Goal: Transaction & Acquisition: Purchase product/service

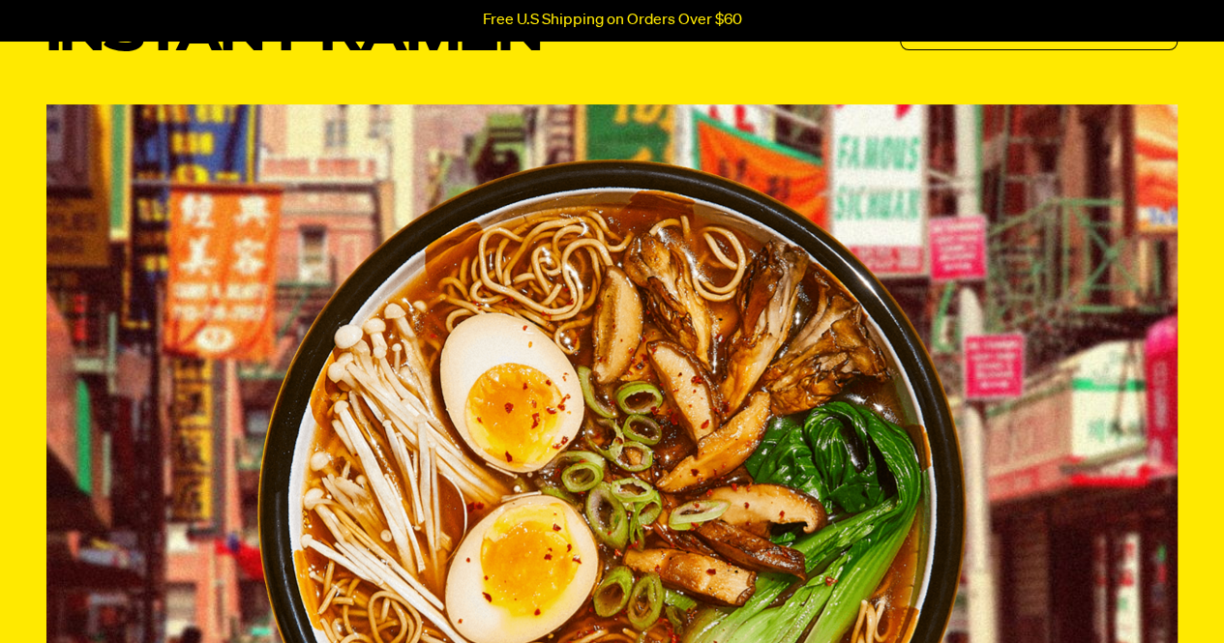
scroll to position [31, 0]
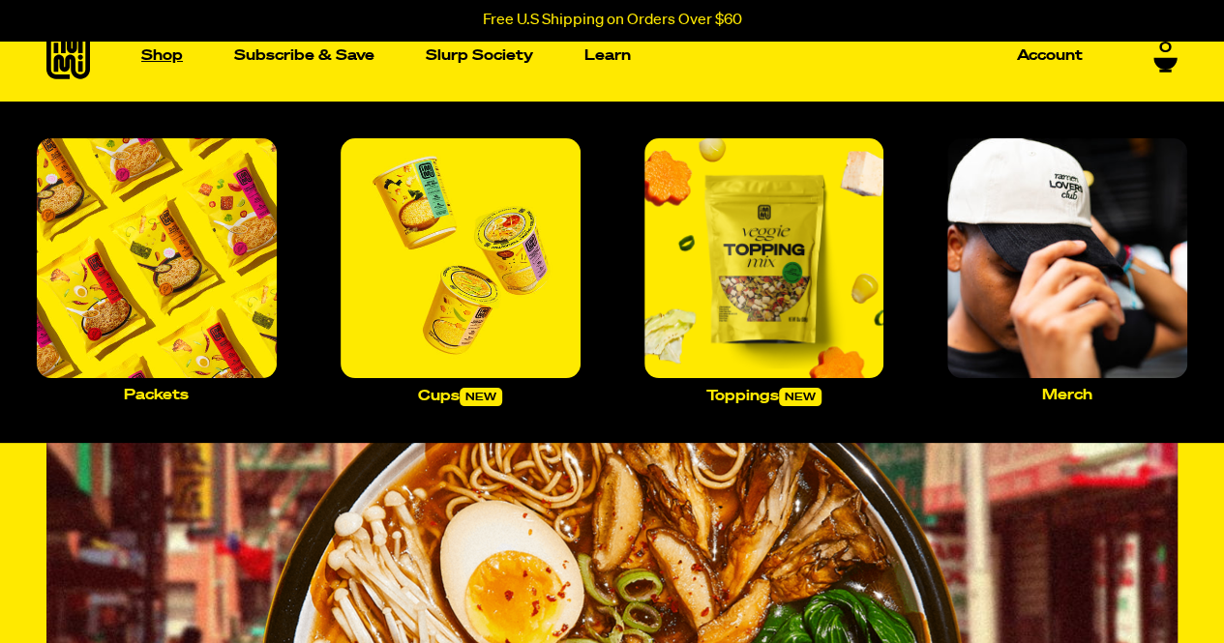
click at [171, 62] on p "Shop" at bounding box center [162, 55] width 42 height 15
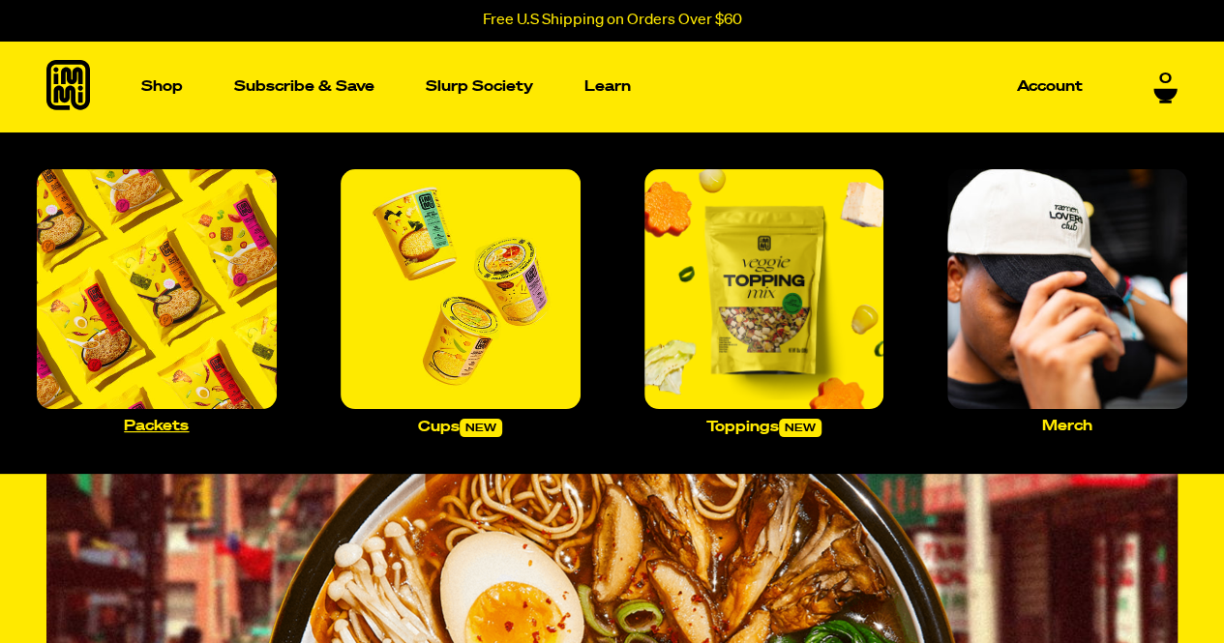
click at [169, 225] on img "Main navigation" at bounding box center [157, 289] width 240 height 240
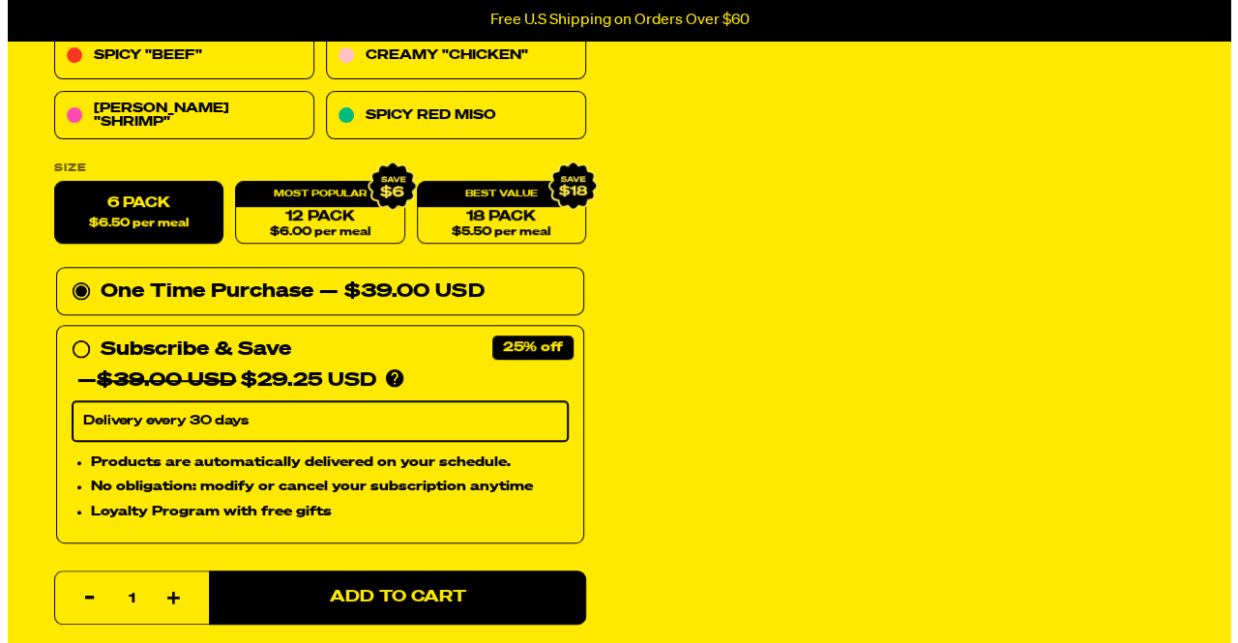
scroll to position [542, 0]
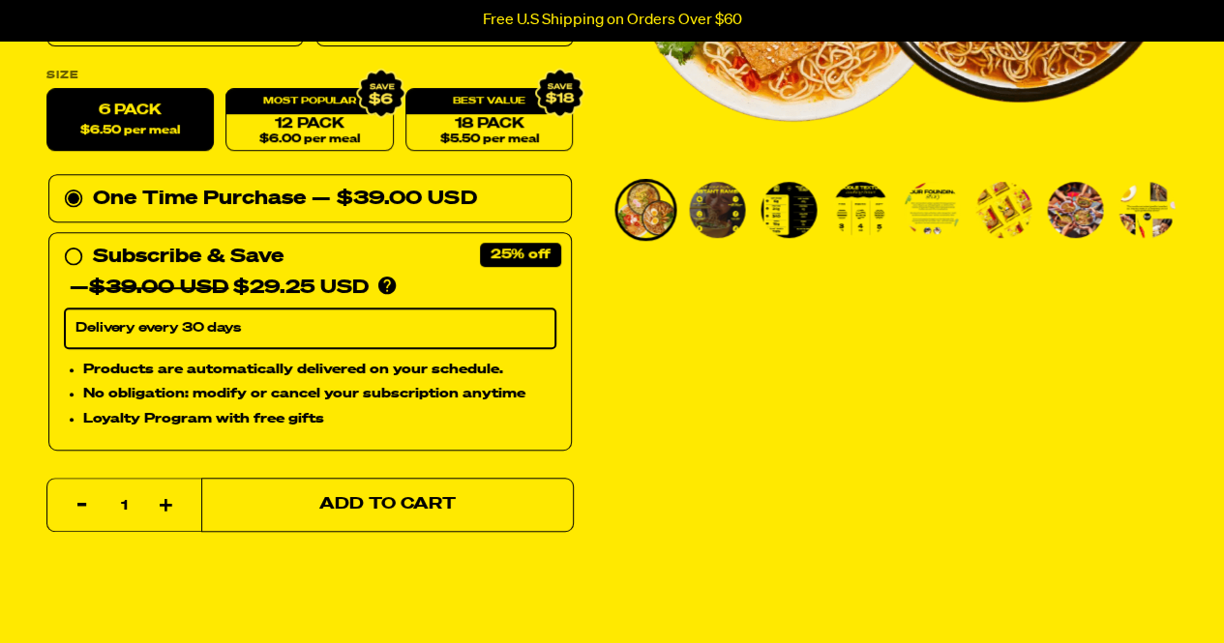
click at [366, 512] on button "Add to Cart" at bounding box center [387, 505] width 372 height 54
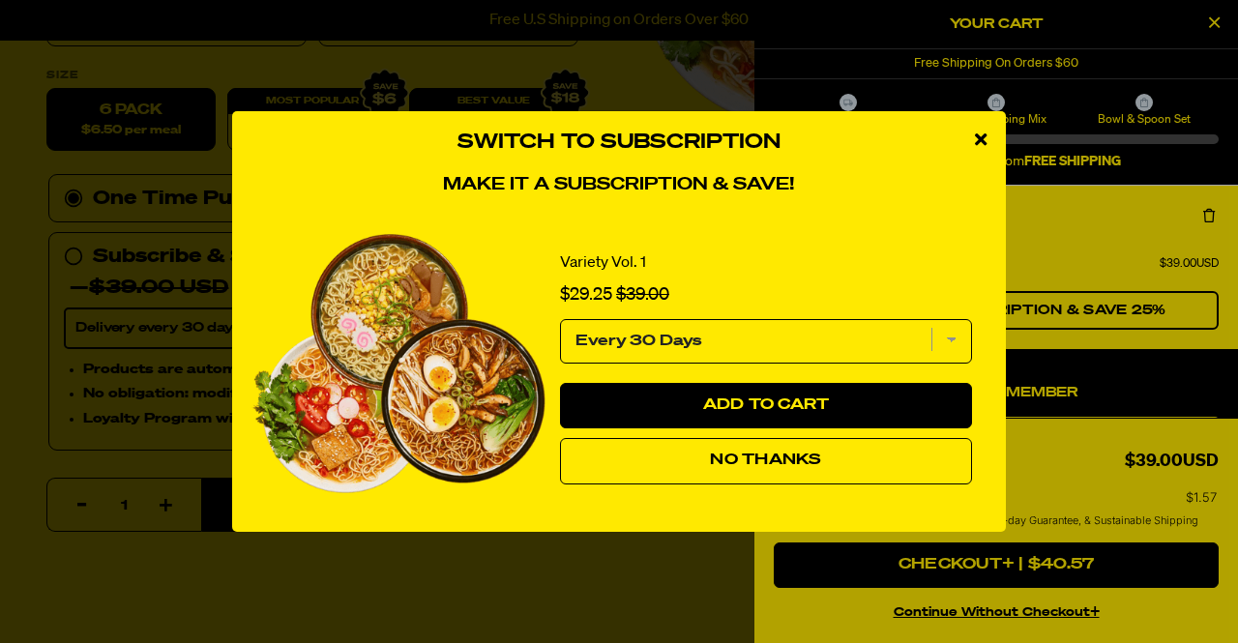
click at [762, 469] on button "No Thanks" at bounding box center [766, 461] width 412 height 46
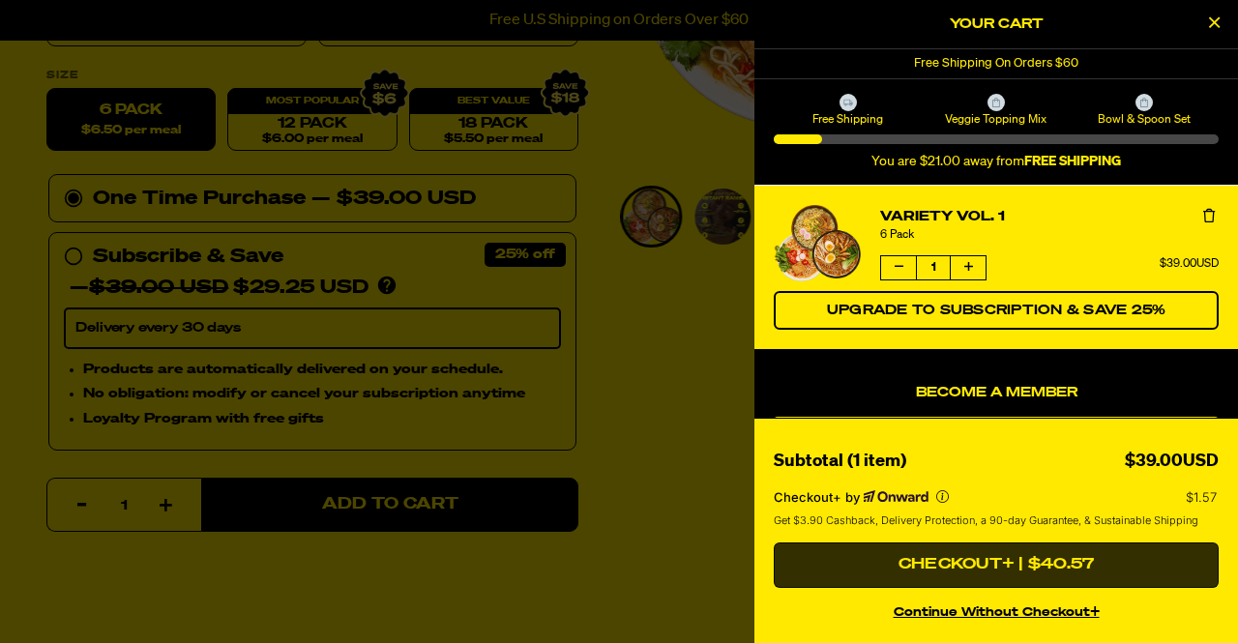
click at [905, 562] on button "Checkout+ | $40.57" at bounding box center [996, 566] width 445 height 46
